Goal: Information Seeking & Learning: Learn about a topic

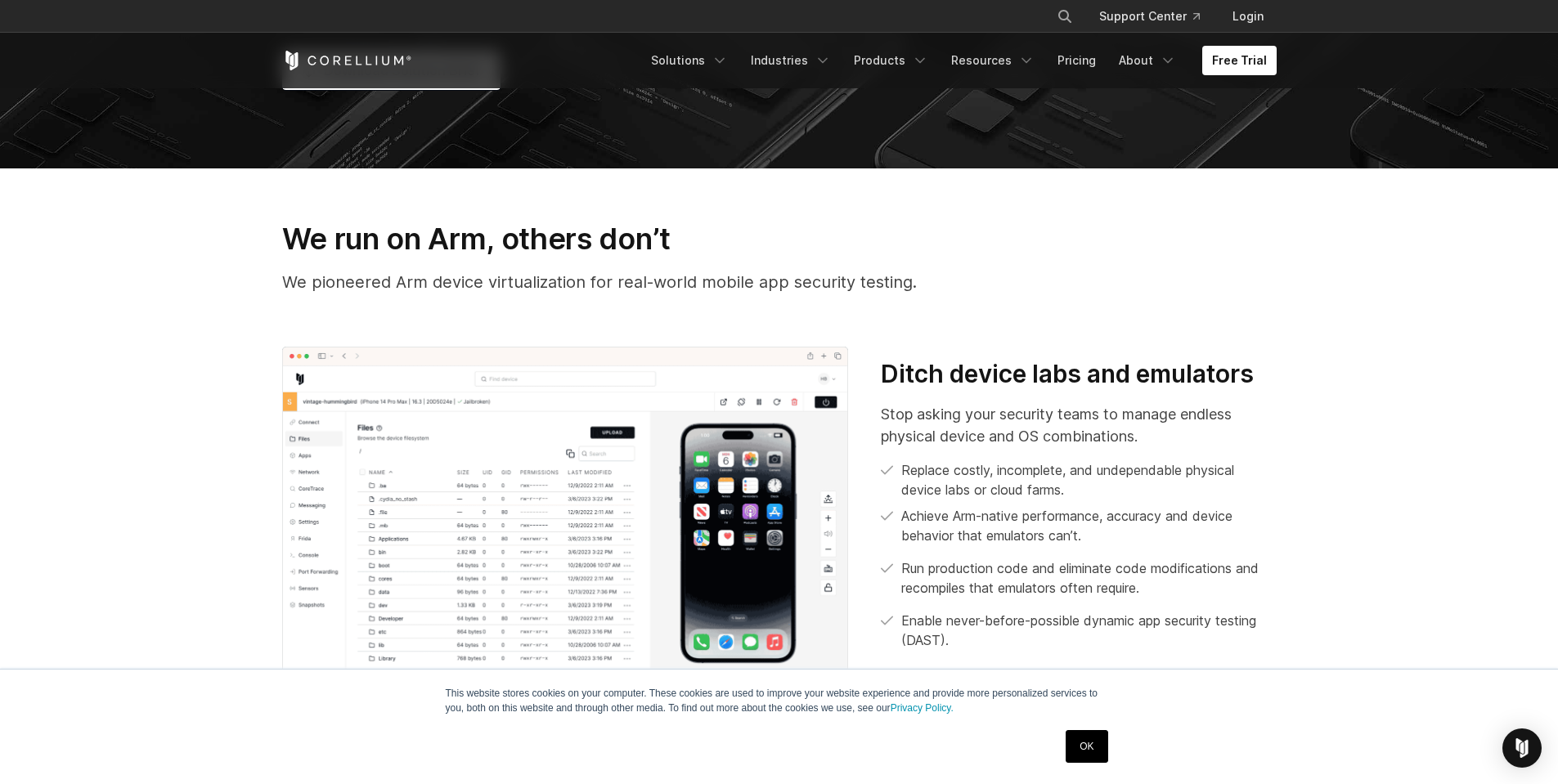
scroll to position [687, 0]
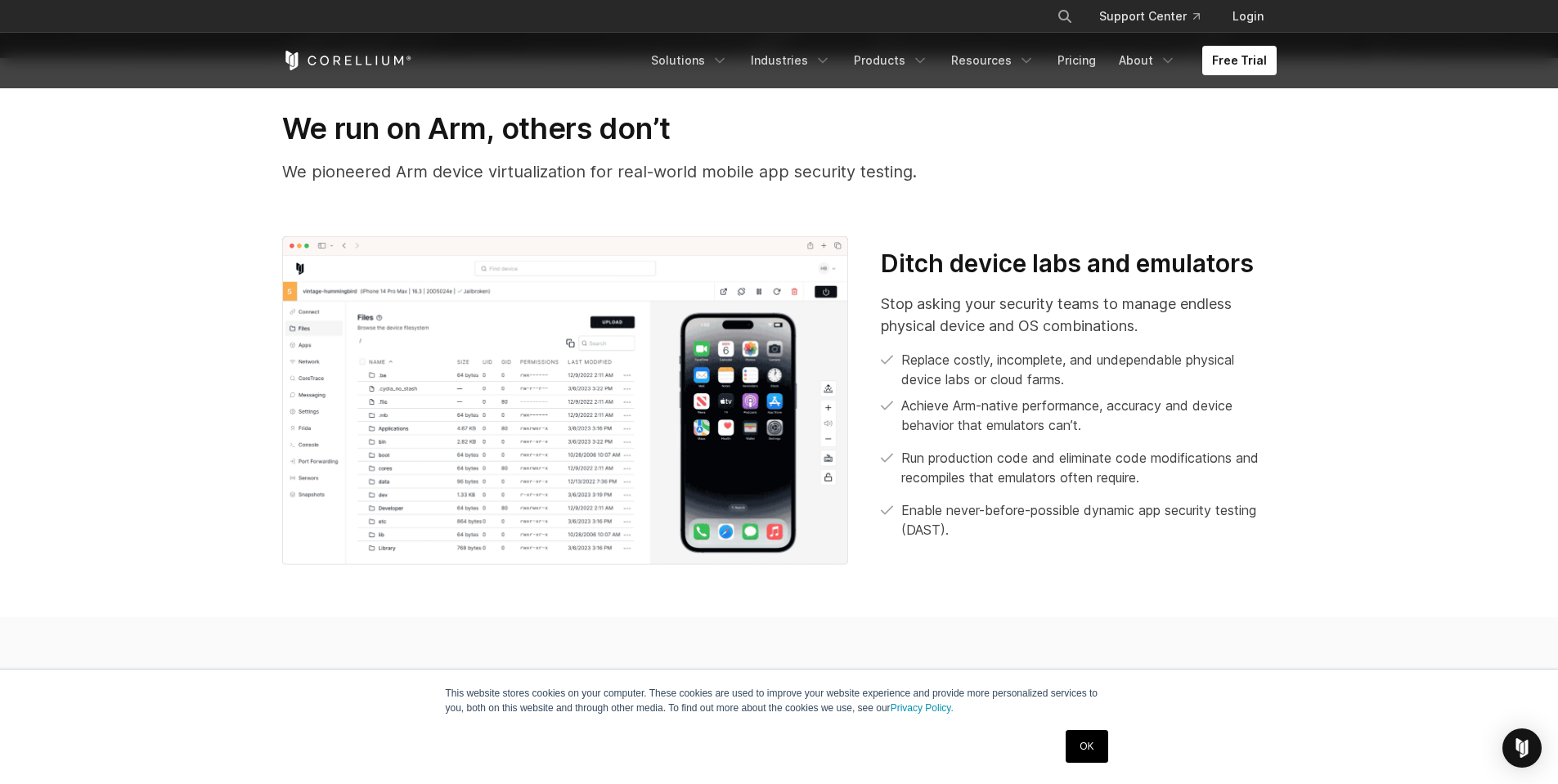
click at [464, 381] on img at bounding box center [565, 400] width 567 height 329
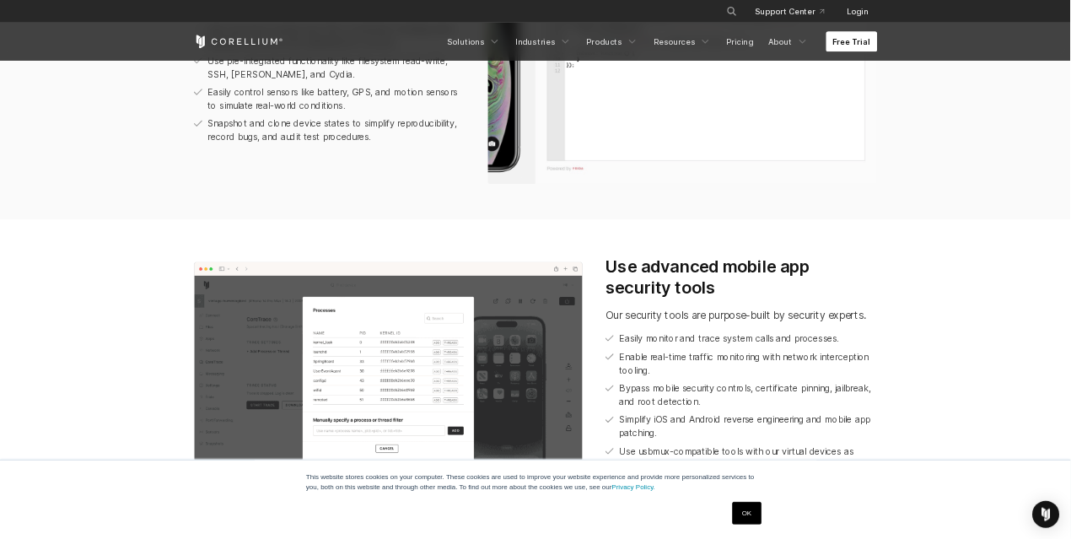
scroll to position [1721, 0]
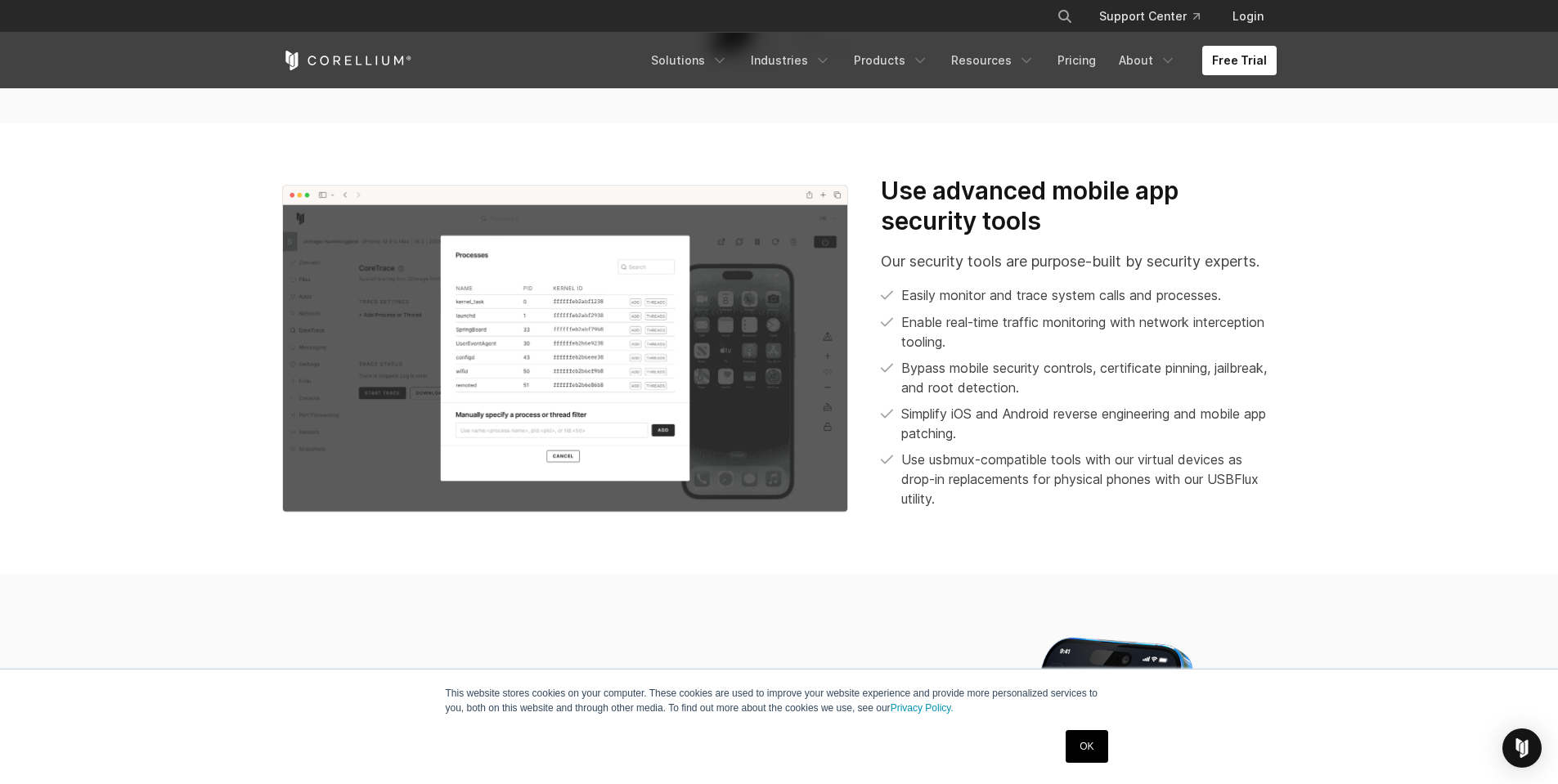
click at [442, 368] on img at bounding box center [565, 349] width 567 height 329
drag, startPoint x: 1044, startPoint y: 358, endPoint x: 686, endPoint y: 378, distance: 358.6
click at [686, 378] on div "Use advanced mobile app security tools Our security tools are purpose-built by …" at bounding box center [779, 348] width 1028 height 346
click at [686, 378] on img at bounding box center [565, 349] width 567 height 329
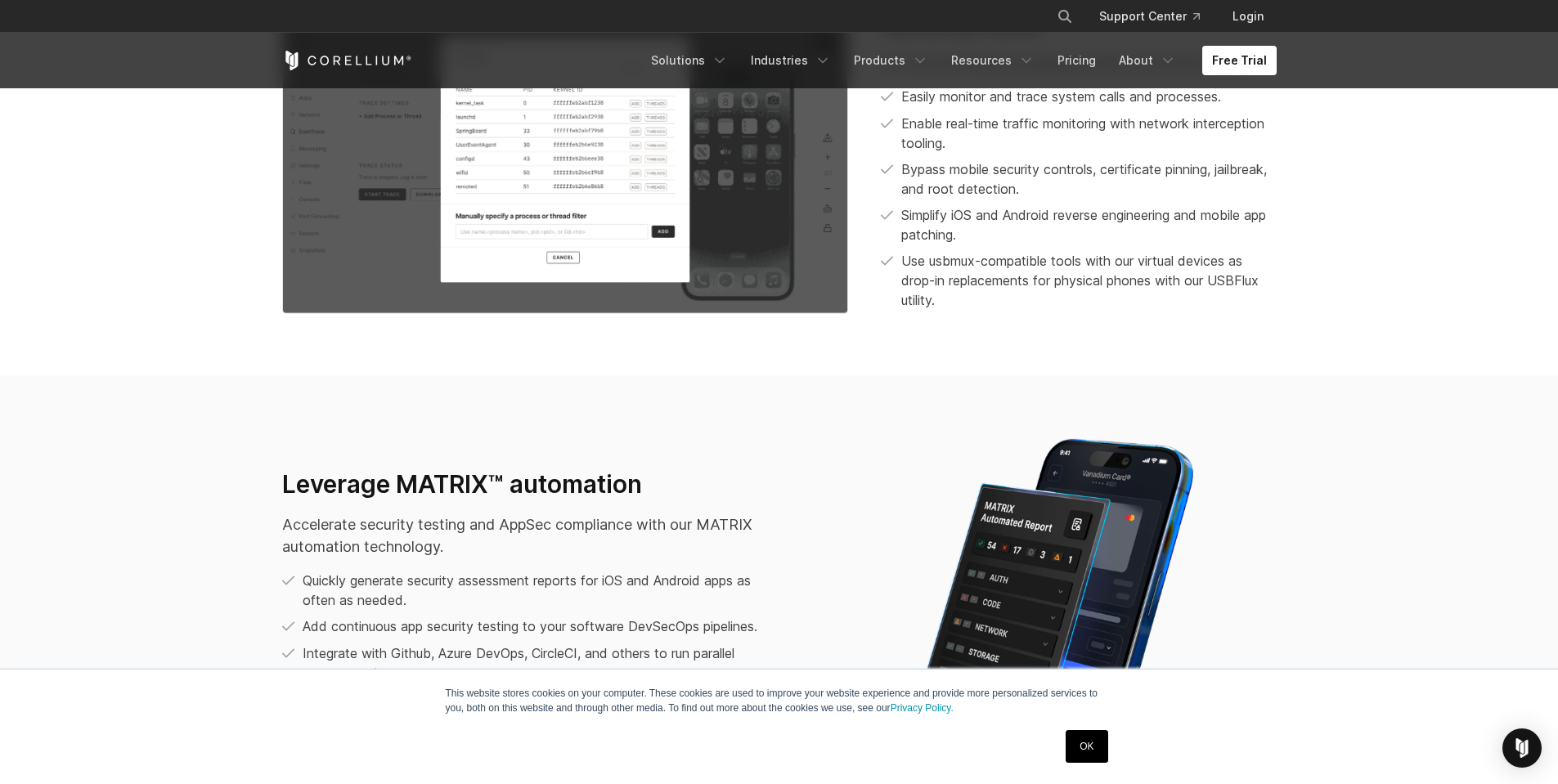
scroll to position [1765, 0]
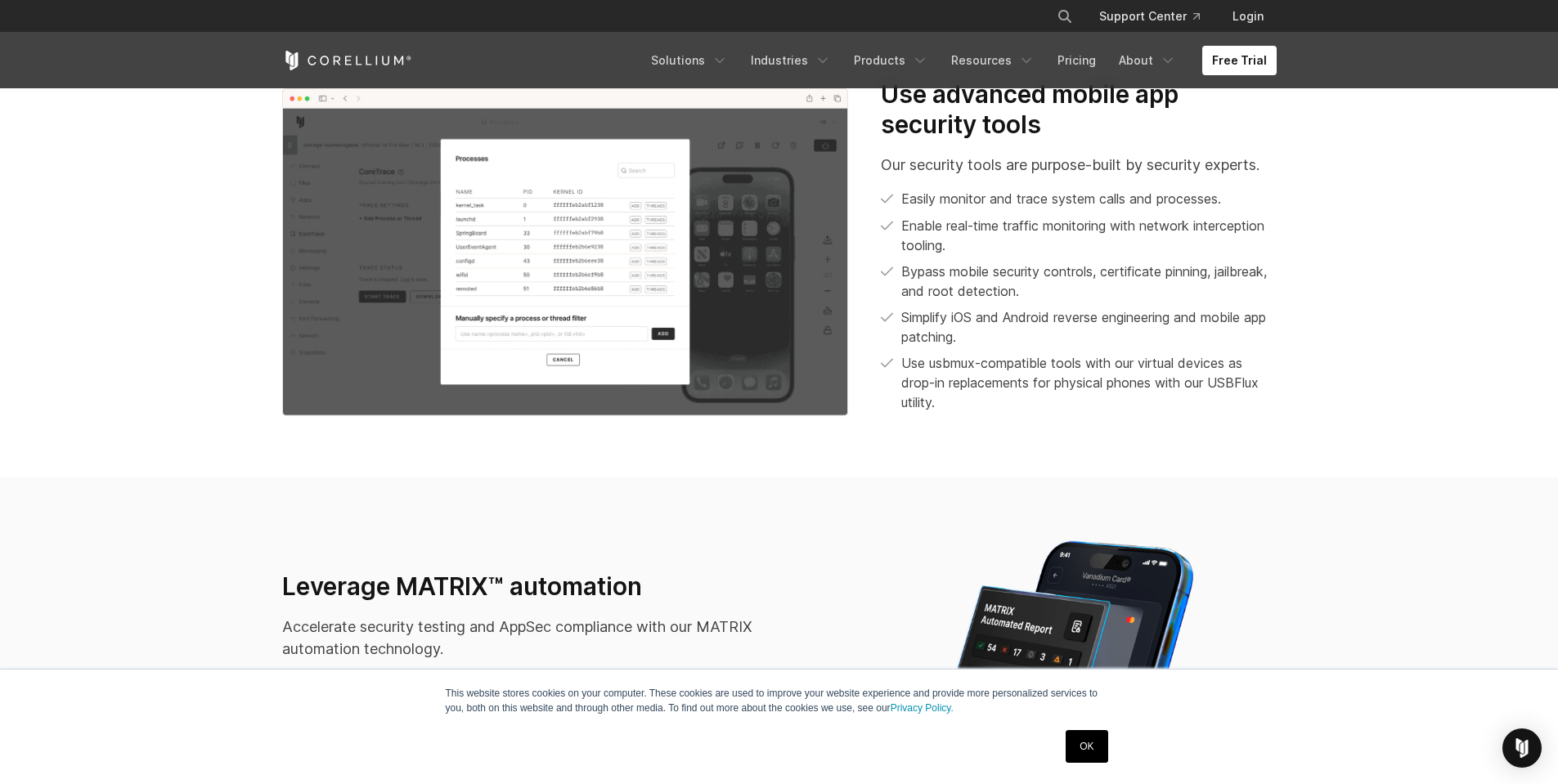
drag, startPoint x: 992, startPoint y: 342, endPoint x: 746, endPoint y: 517, distance: 301.9
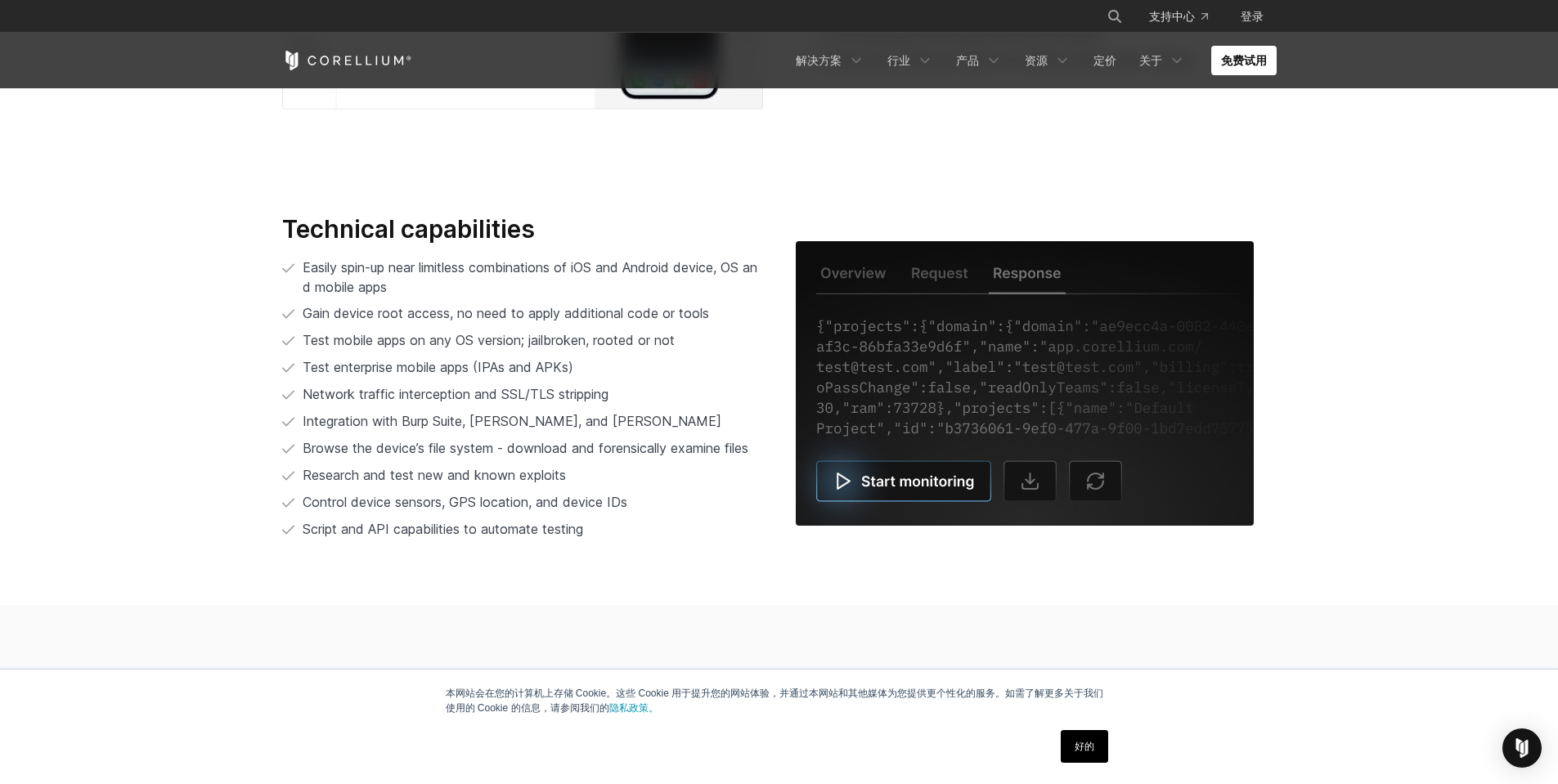
scroll to position [3324, 0]
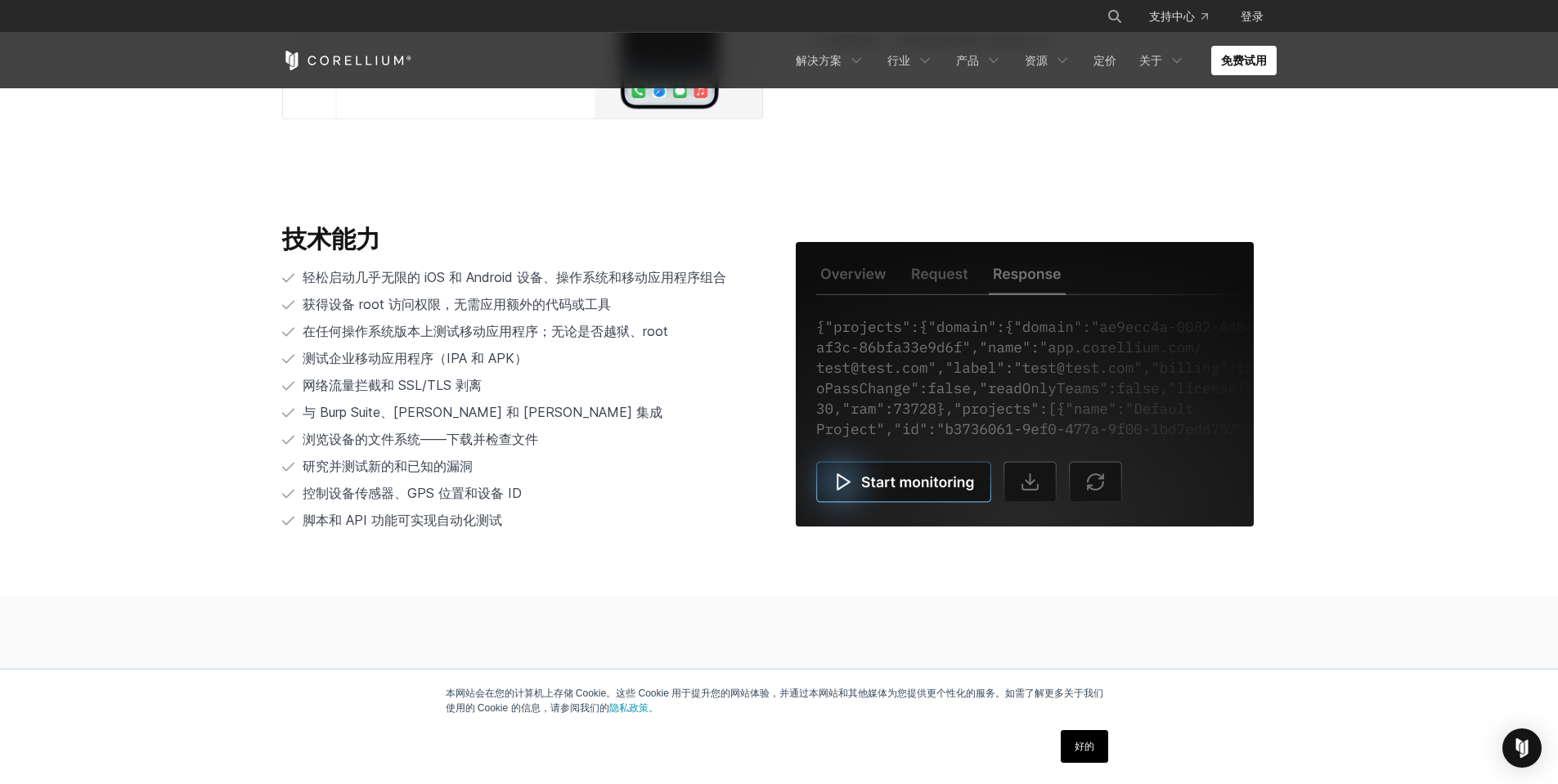
click at [387, 279] on font "轻松启动几乎无限的 iOS 和 Android 设备、操作系统和移动应用程序组合" at bounding box center [514, 277] width 424 height 16
click at [354, 335] on font "在任何操作系统版本上测试移动应用程序；无论是否越狱、root" at bounding box center [485, 330] width 366 height 16
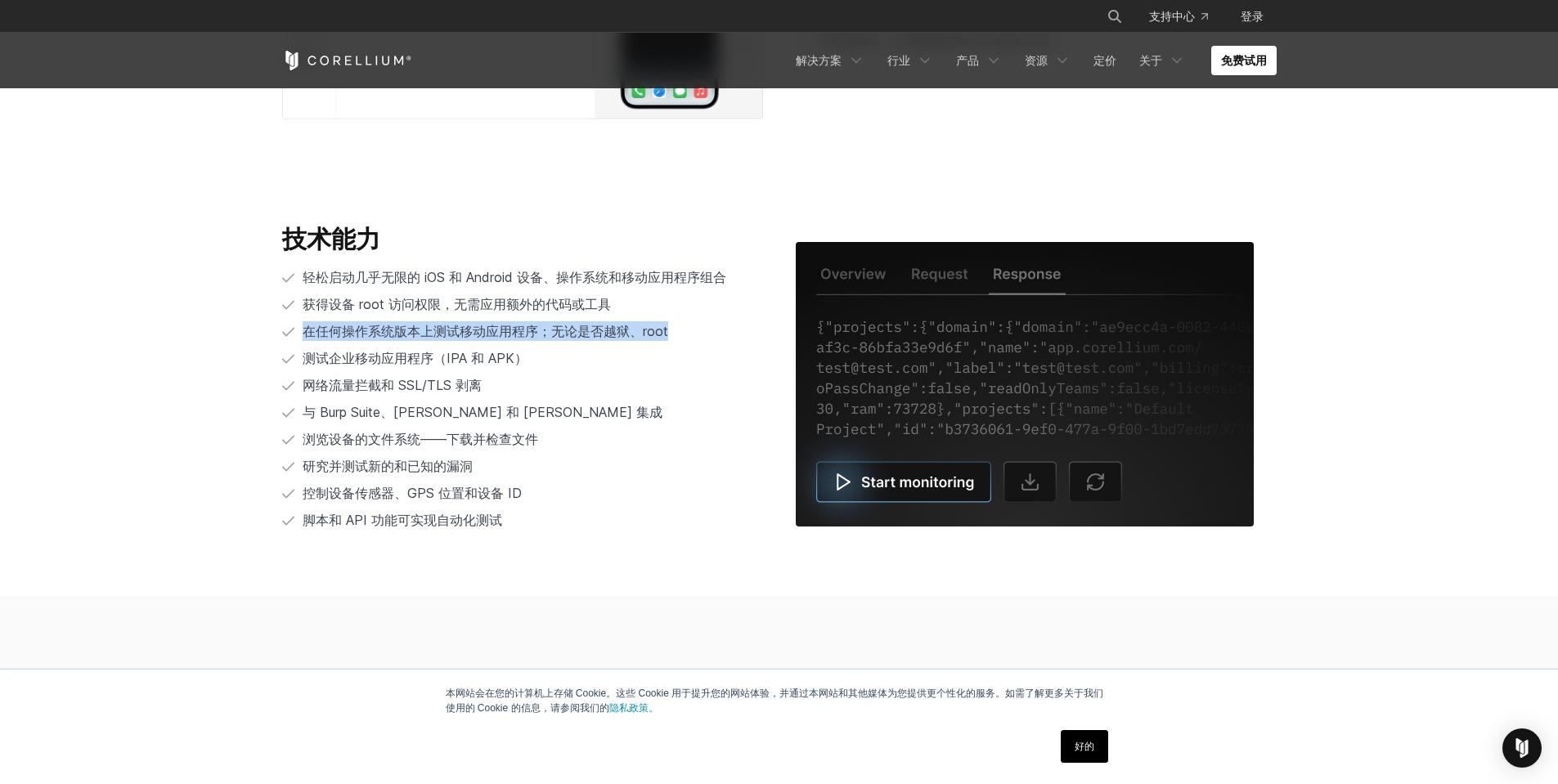
click at [354, 335] on font "在任何操作系统版本上测试移动应用程序；无论是否越狱、root" at bounding box center [485, 330] width 366 height 16
click at [339, 406] on font "与 Burp Suite、Charles Proxy 和 Frida 集成" at bounding box center [482, 412] width 360 height 16
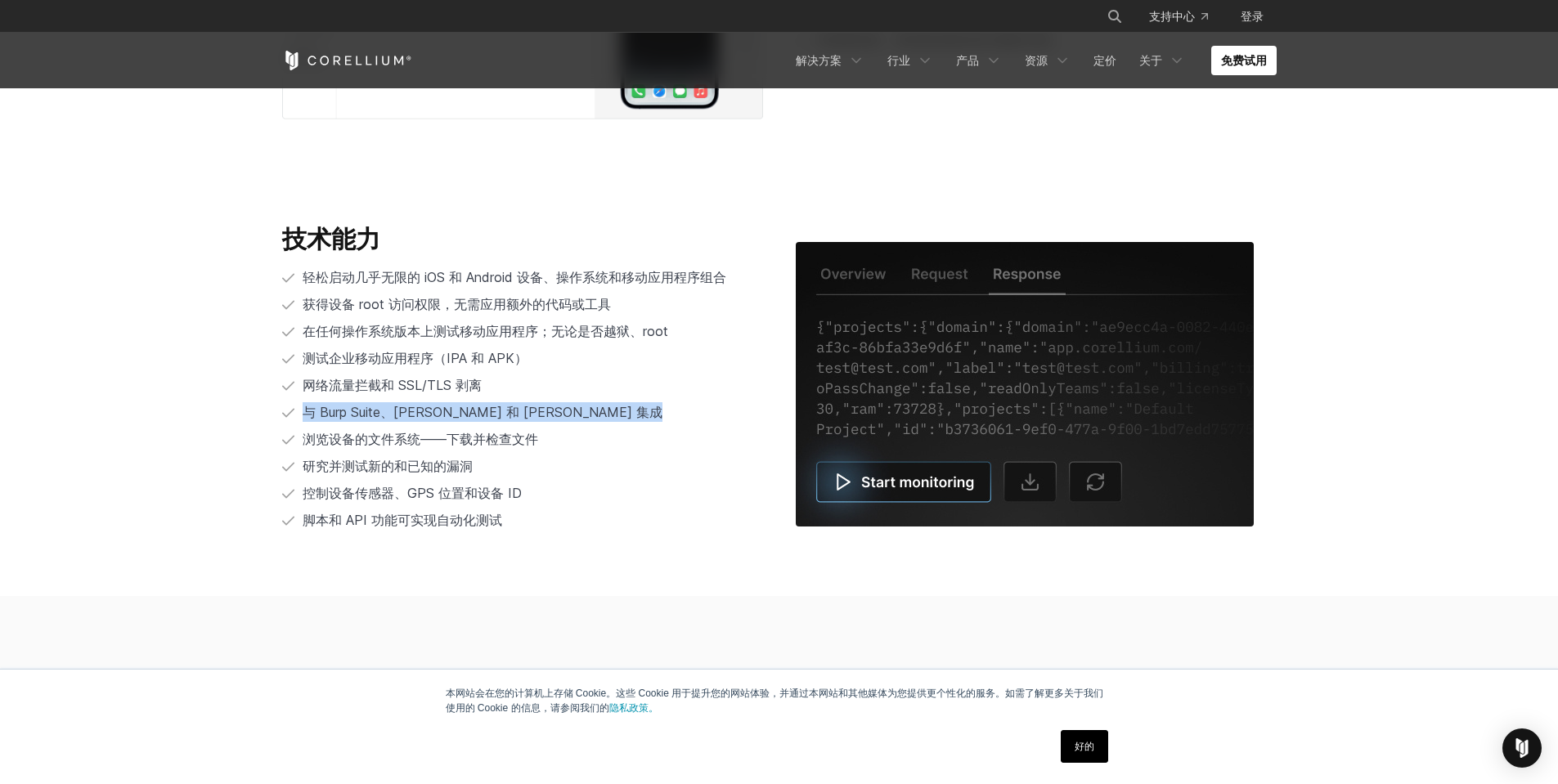
click at [339, 406] on font "与 Burp Suite、Charles Proxy 和 Frida 集成" at bounding box center [482, 412] width 360 height 16
click at [324, 457] on p "研究并测试新的和已知的漏洞" at bounding box center [387, 466] width 170 height 19
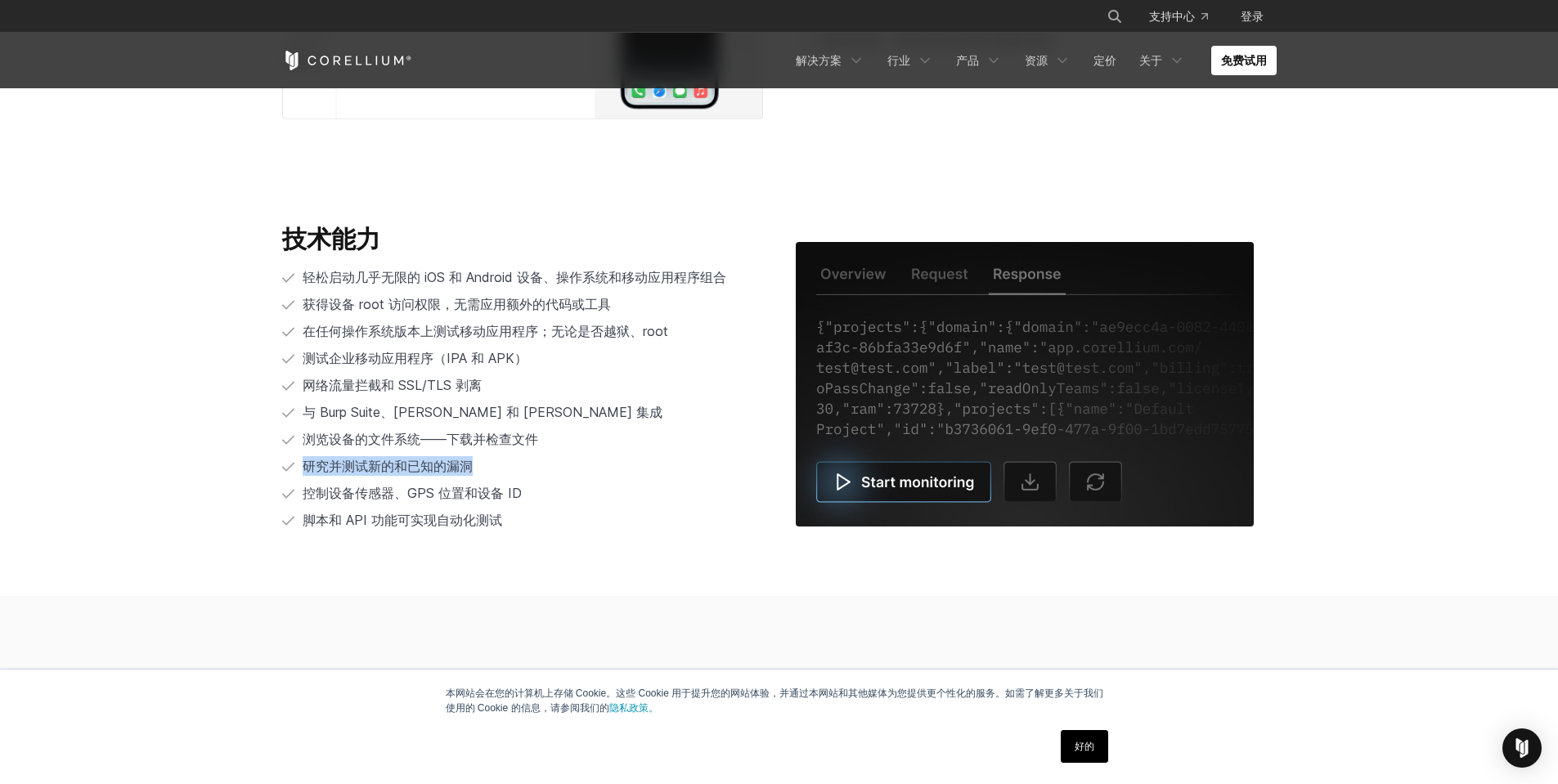
drag, startPoint x: 324, startPoint y: 457, endPoint x: 275, endPoint y: 553, distance: 107.8
click at [324, 461] on p "研究并测试新的和已知的漏洞" at bounding box center [387, 466] width 170 height 19
click at [317, 532] on div "技术能力 轻松启动几乎无限的 iOS 和 Android 设备、操作系统和移动应用程序组合 获得设备 root 访问权限，无需应用额外的代码或工具 在任何操作…" at bounding box center [523, 384] width 514 height 321
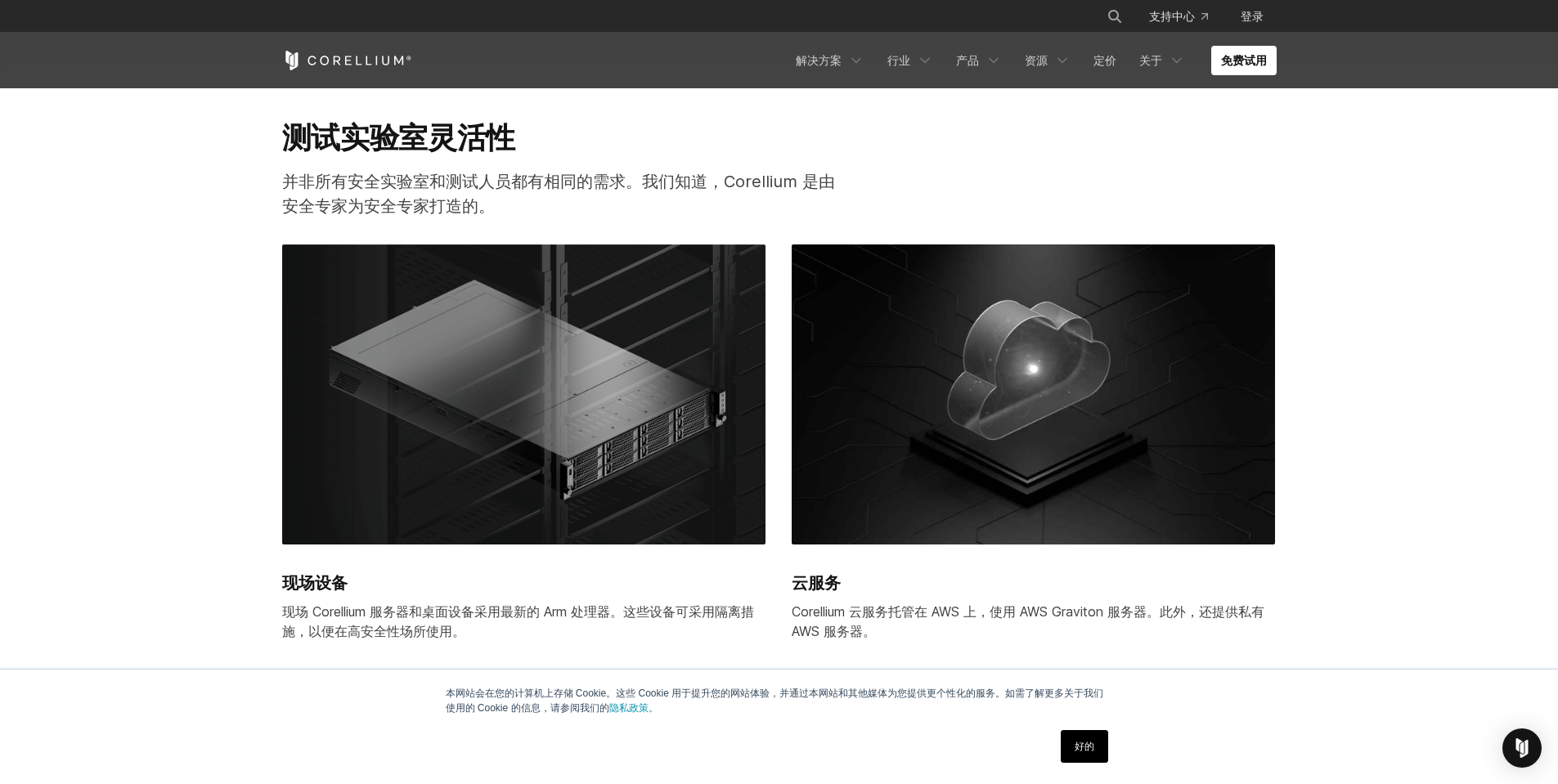
scroll to position [3815, 0]
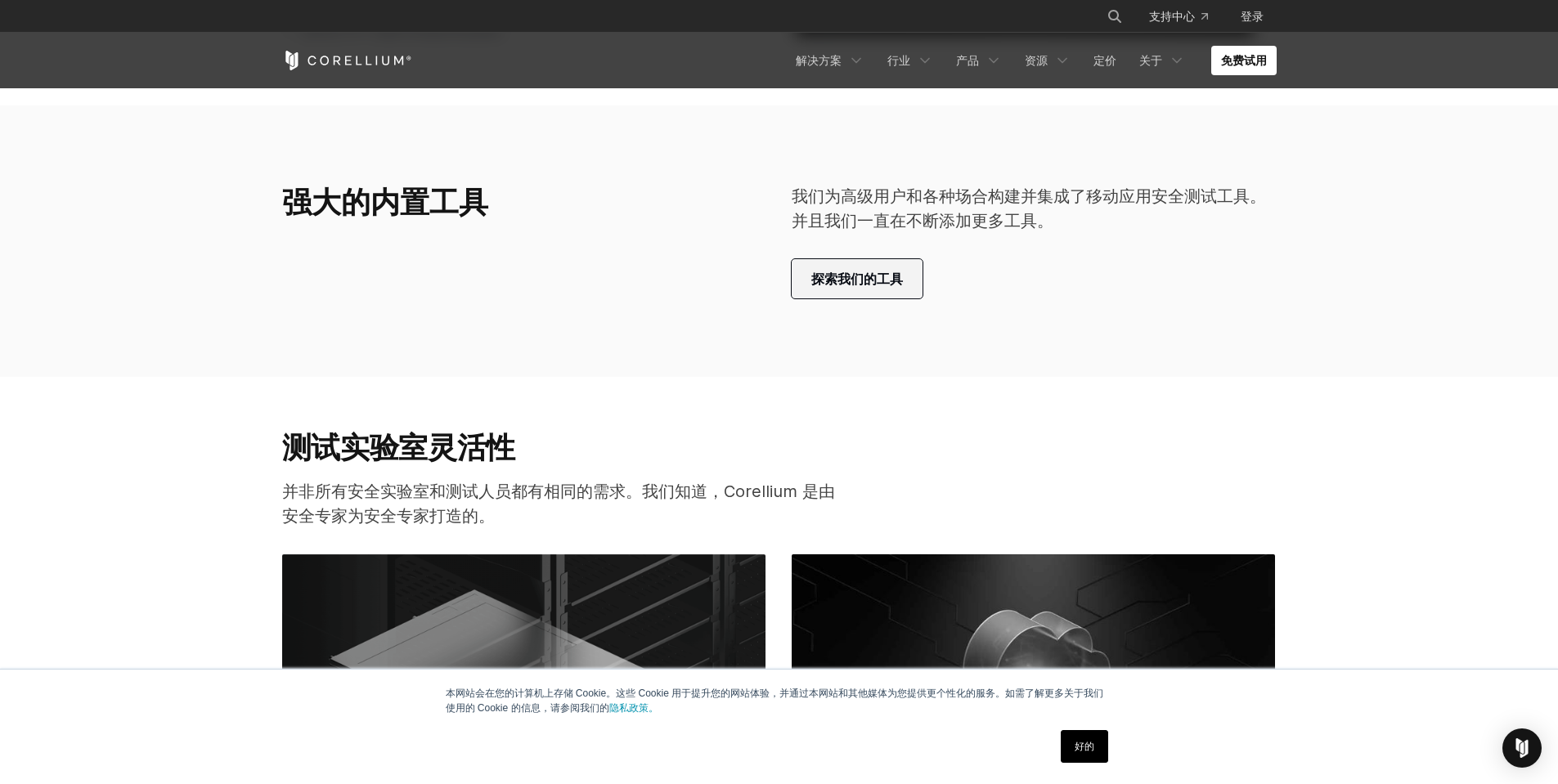
click at [887, 279] on font "探索我们的工具" at bounding box center [857, 278] width 91 height 16
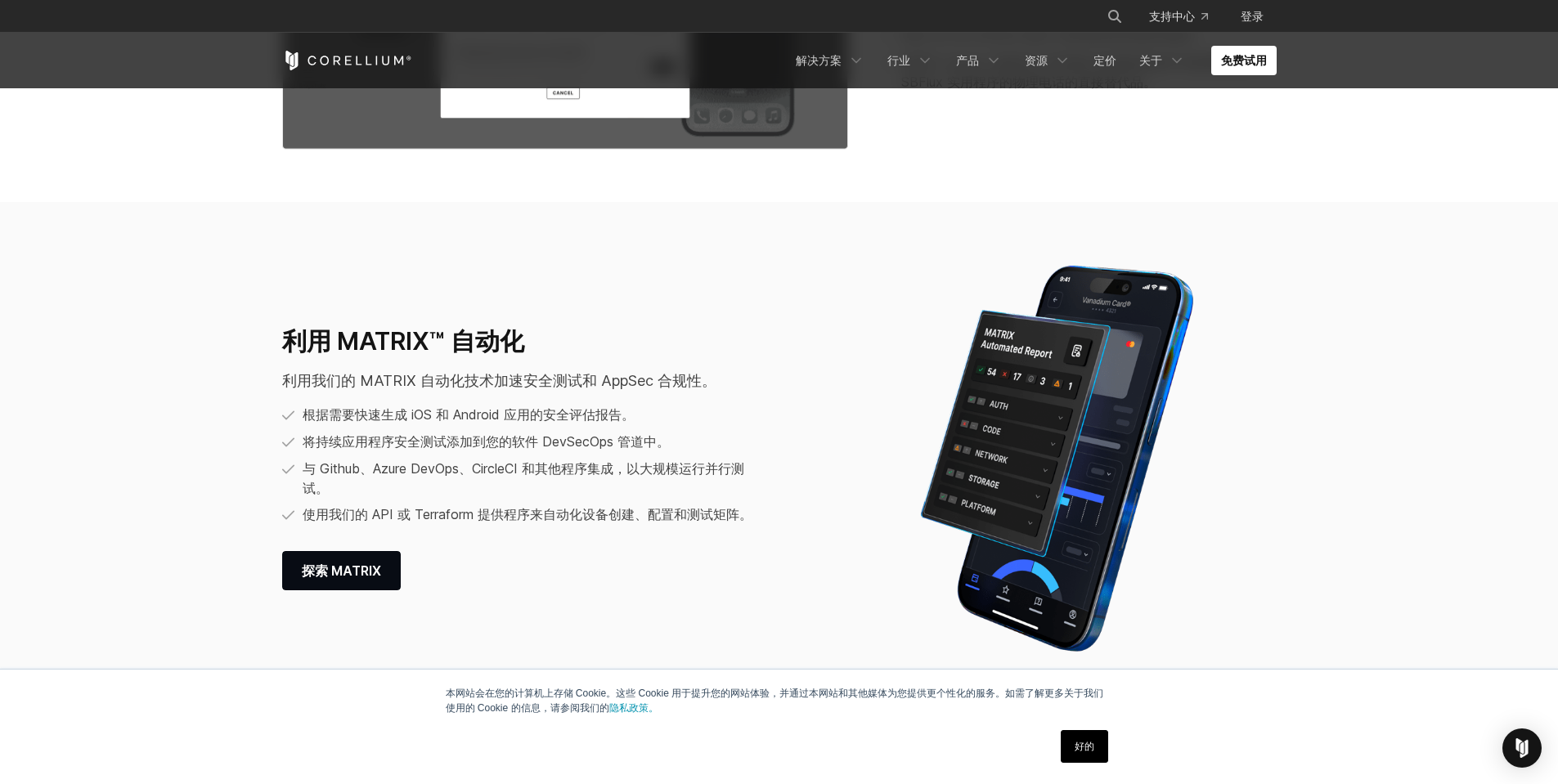
scroll to position [2147, 0]
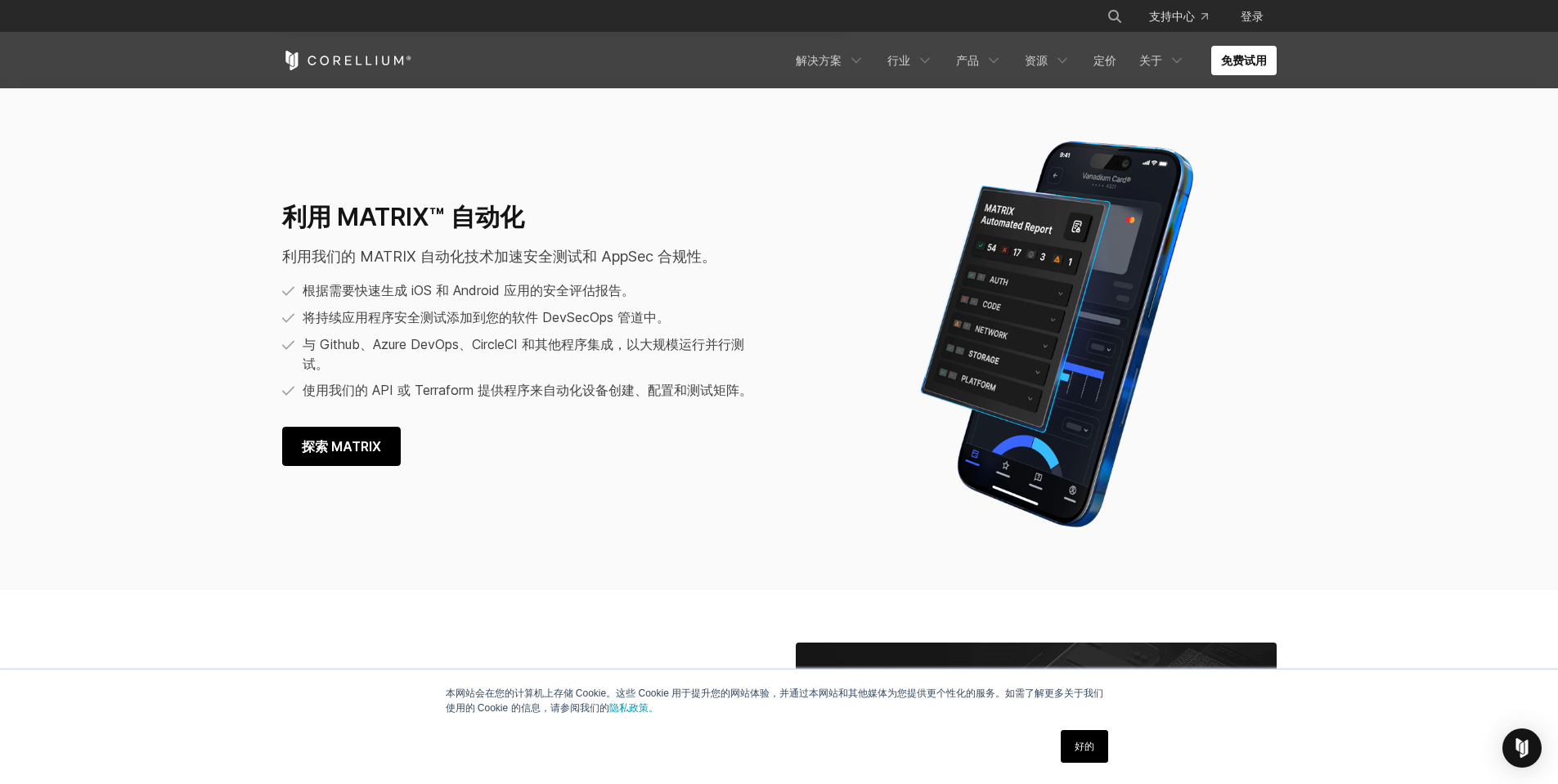
click at [360, 443] on font "探索 MATRIX" at bounding box center [341, 446] width 79 height 16
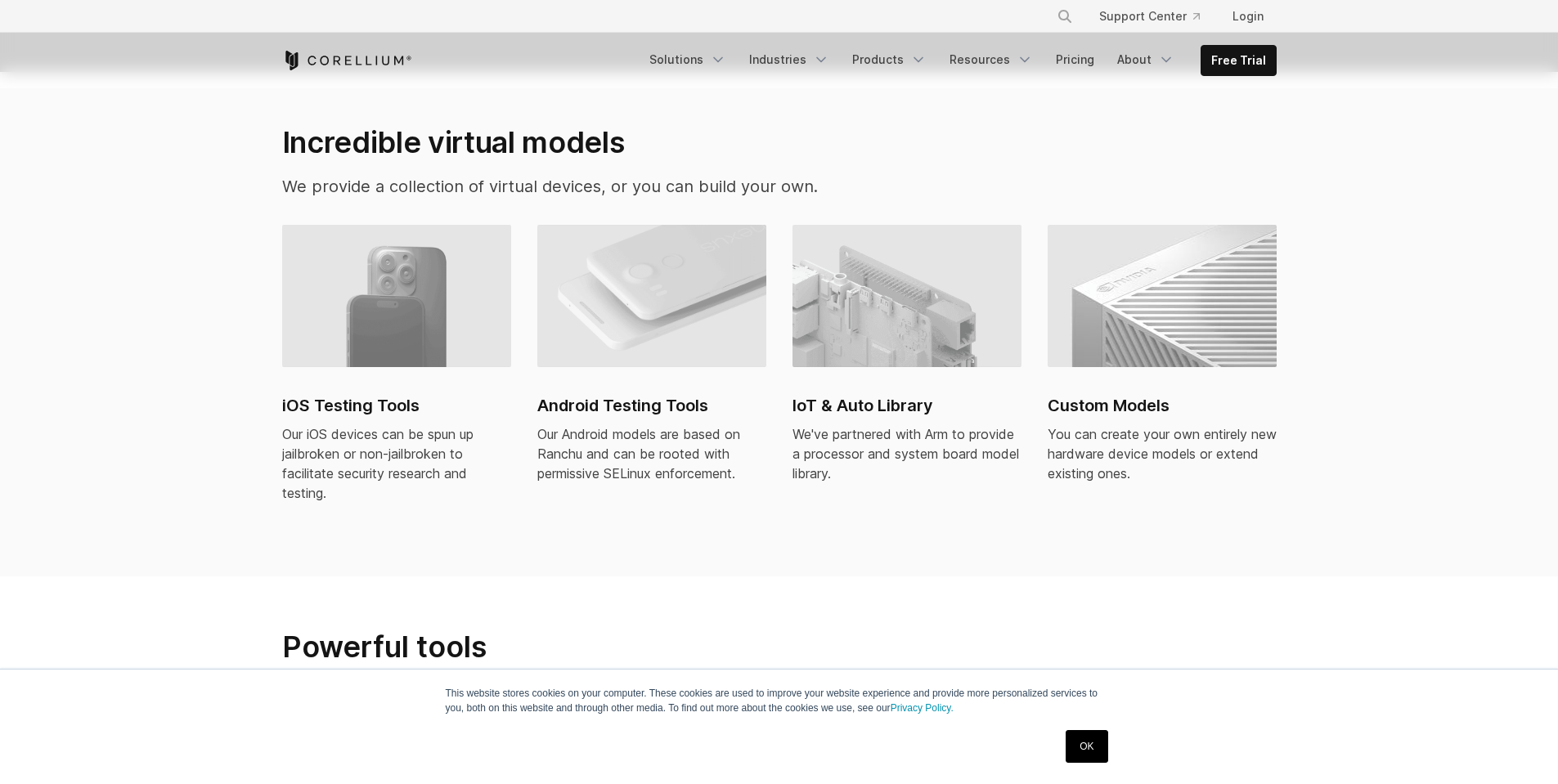
click at [653, 393] on h2 "Android Testing Tools" at bounding box center [652, 405] width 229 height 24
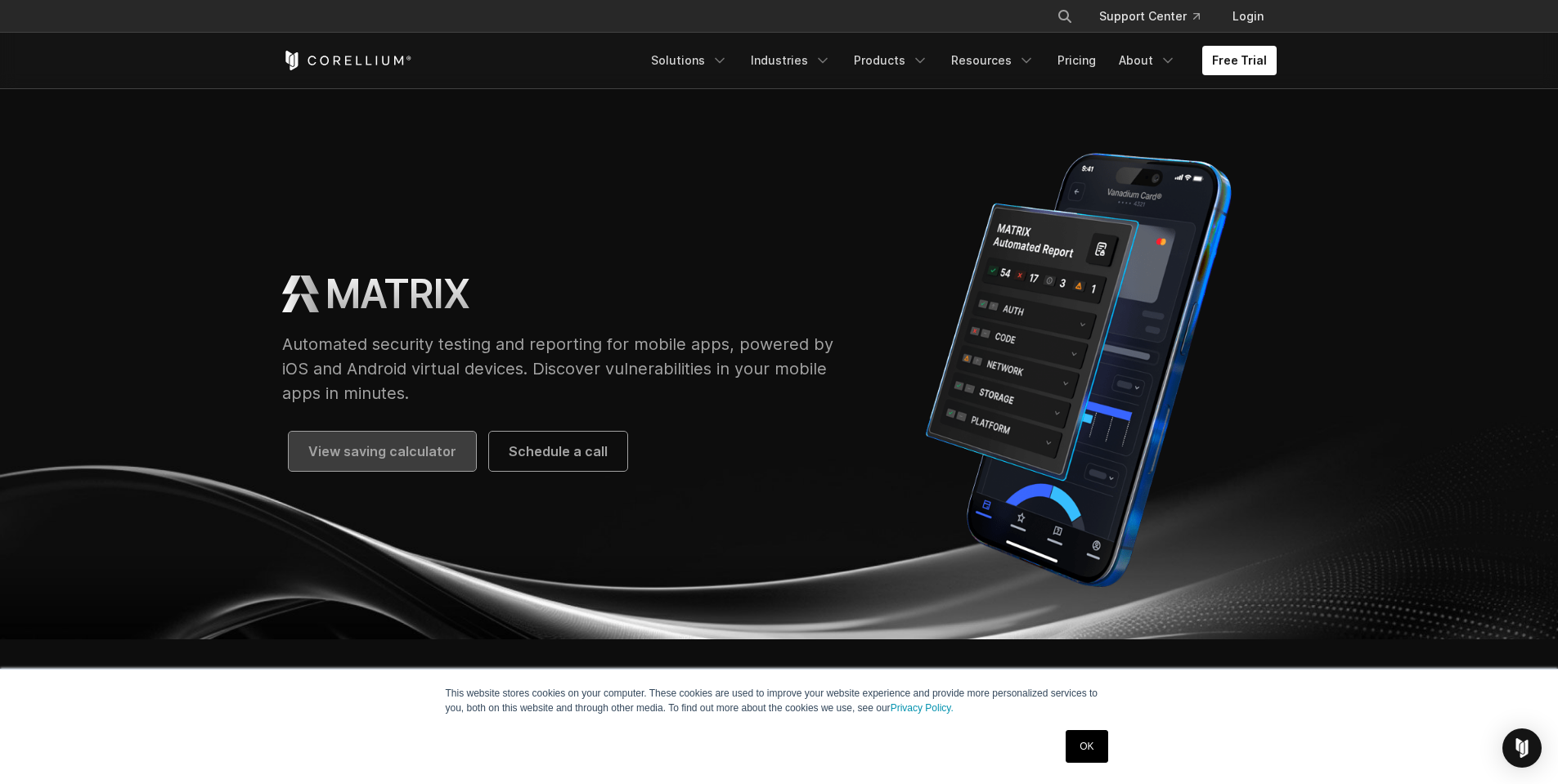
click at [405, 457] on span "View saving calculator" at bounding box center [382, 452] width 148 height 19
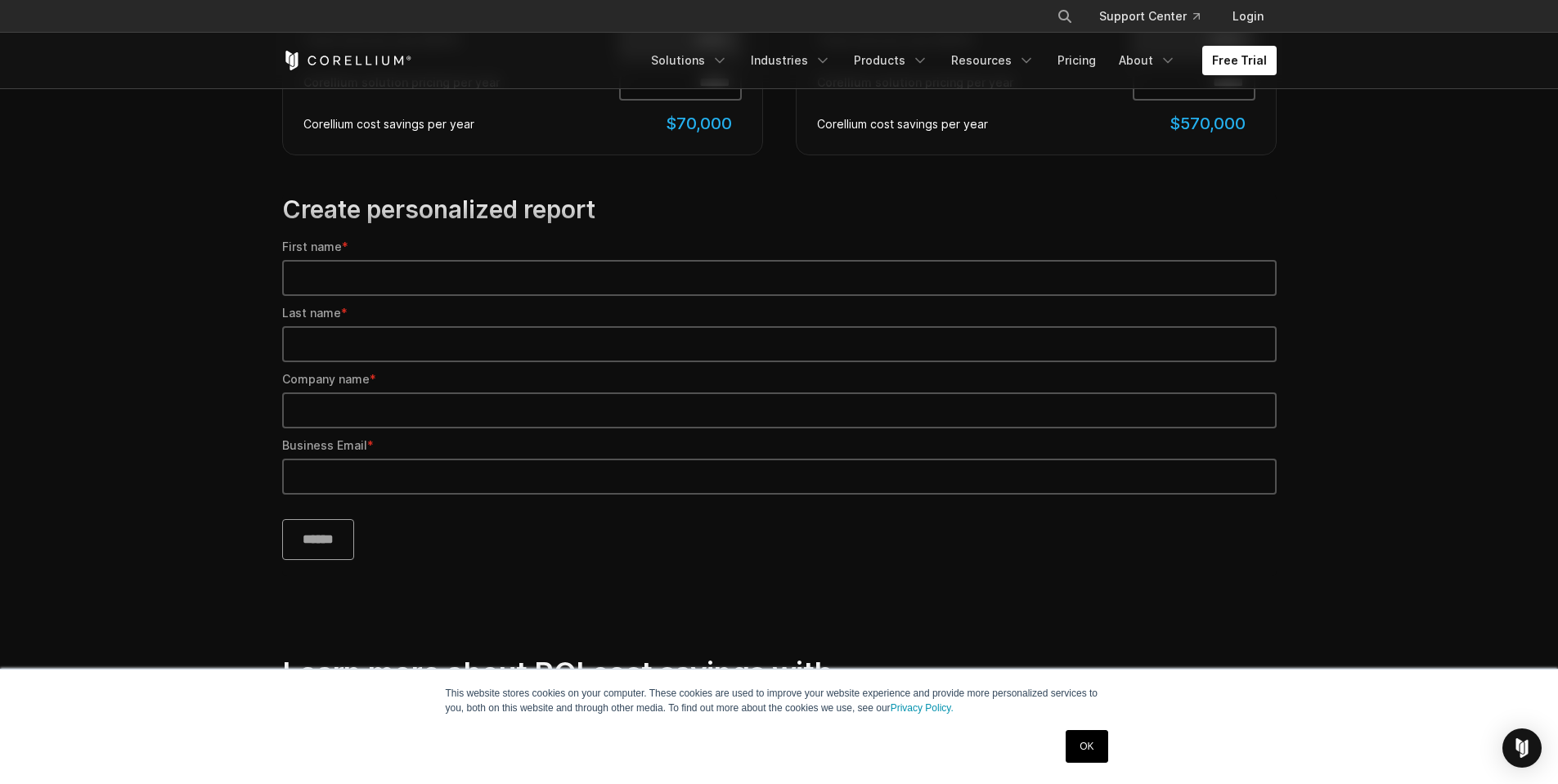
scroll to position [1570, 0]
